Goal: Transaction & Acquisition: Purchase product/service

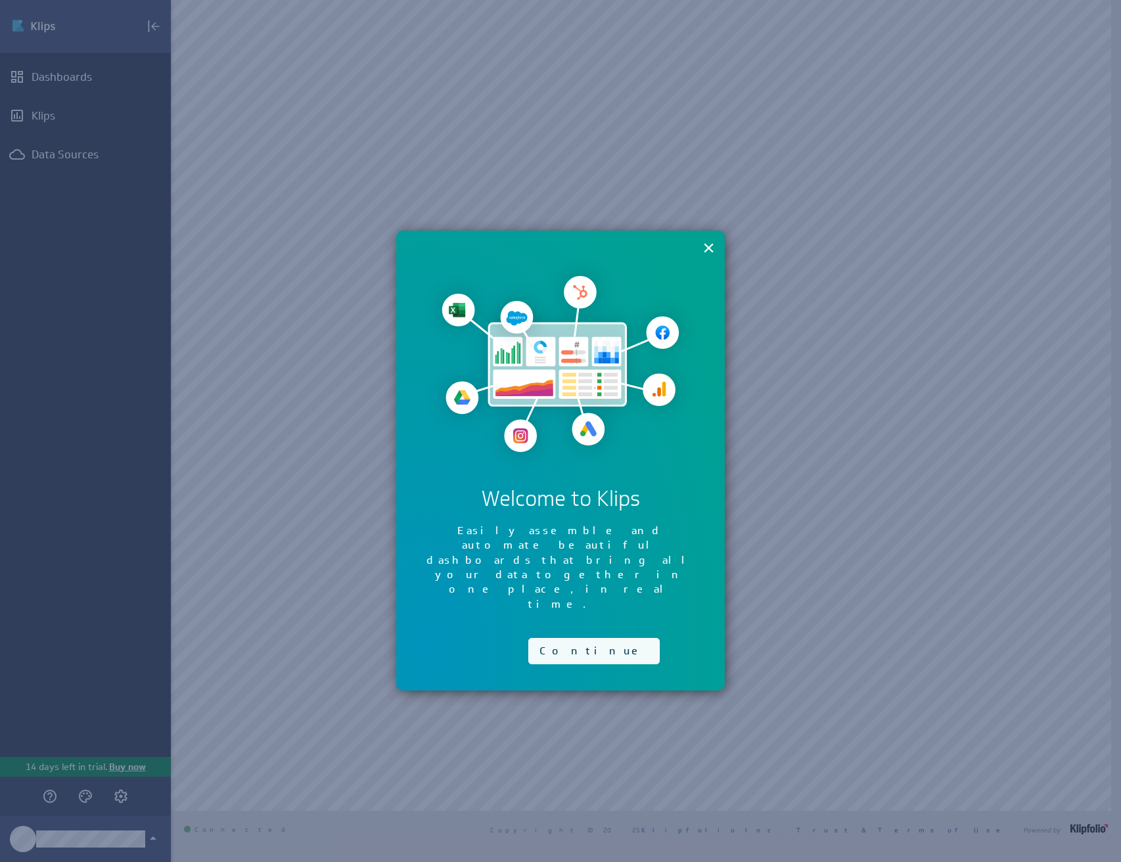
click at [565, 638] on button "Continue" at bounding box center [593, 651] width 131 height 26
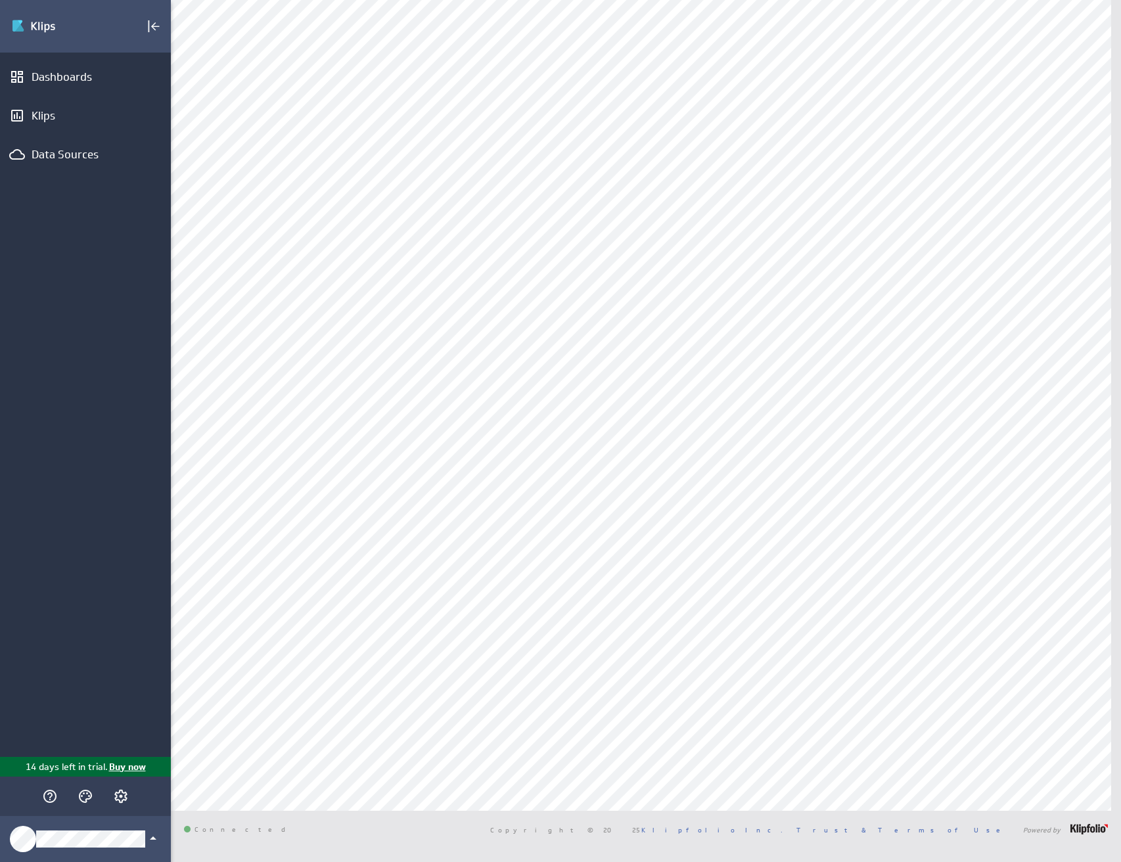
click at [138, 769] on p "Buy now" at bounding box center [127, 767] width 38 height 14
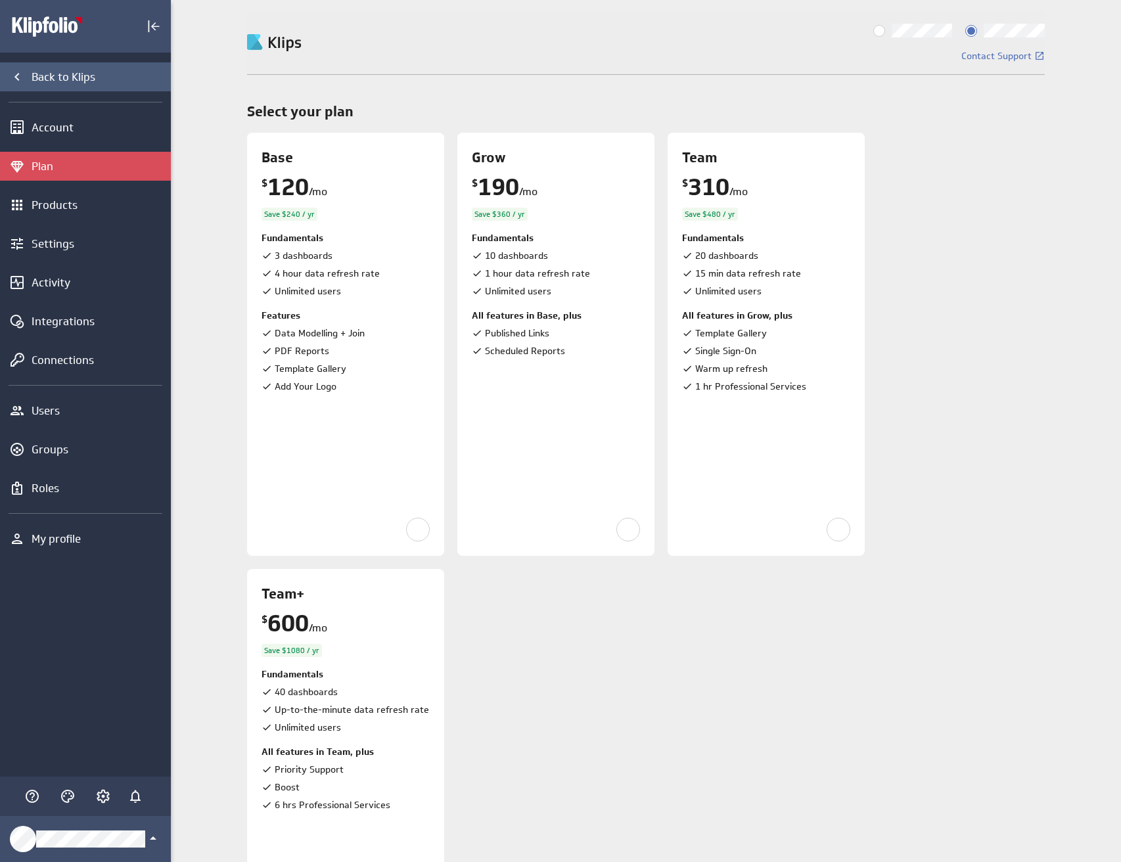
click at [16, 70] on icon "Back to Klips" at bounding box center [17, 77] width 16 height 16
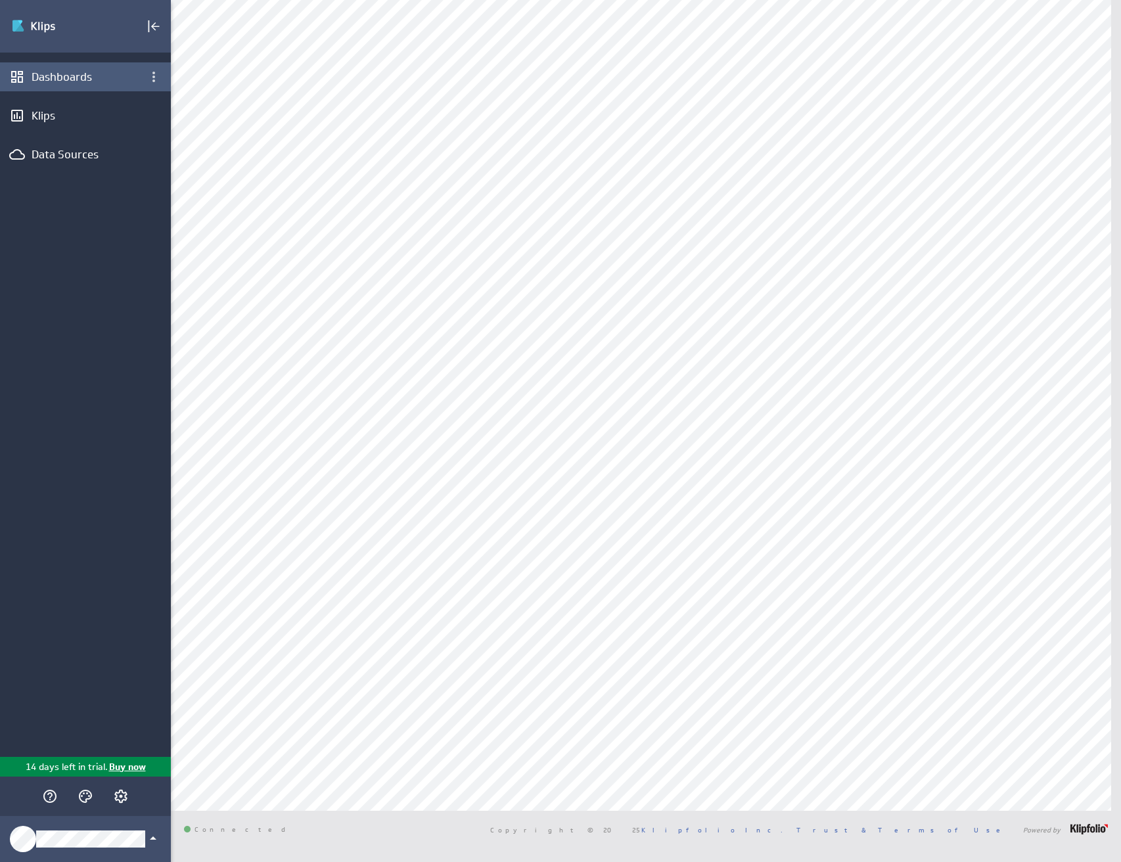
click at [83, 89] on div "Dashboards" at bounding box center [85, 76] width 171 height 29
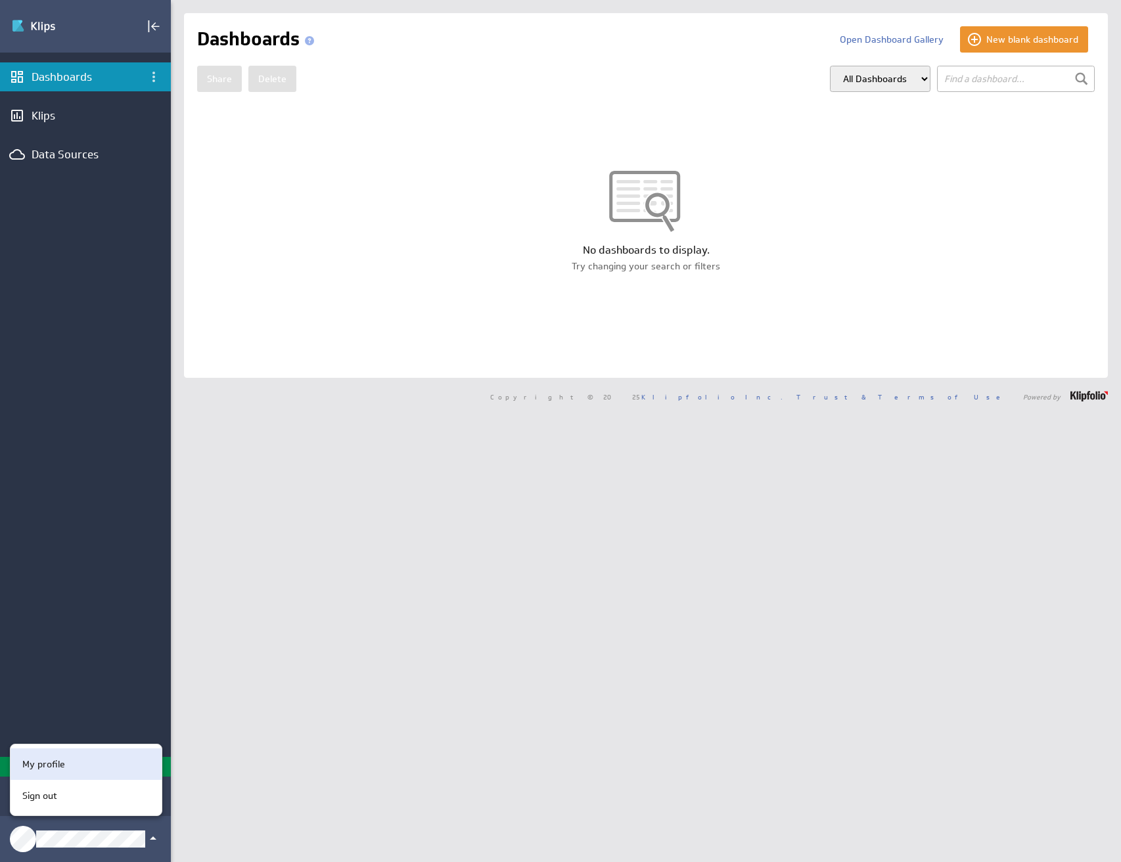
click at [88, 764] on div "My profile" at bounding box center [84, 765] width 134 height 14
